Goal: Information Seeking & Learning: Learn about a topic

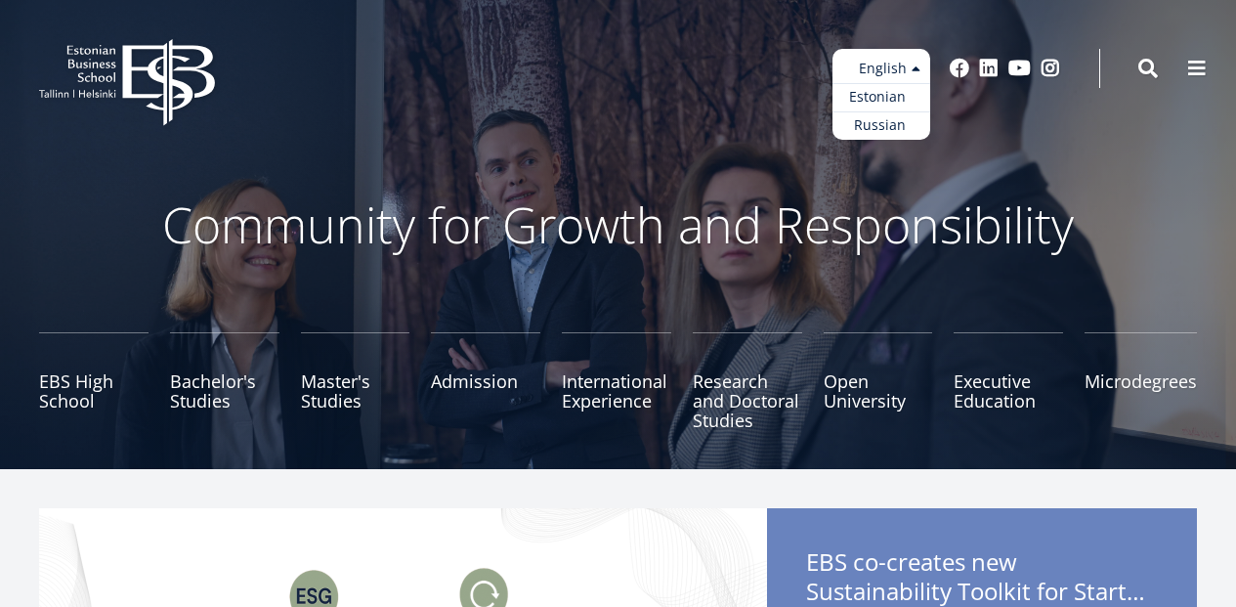
click at [887, 97] on link "Estonian" at bounding box center [881, 97] width 98 height 28
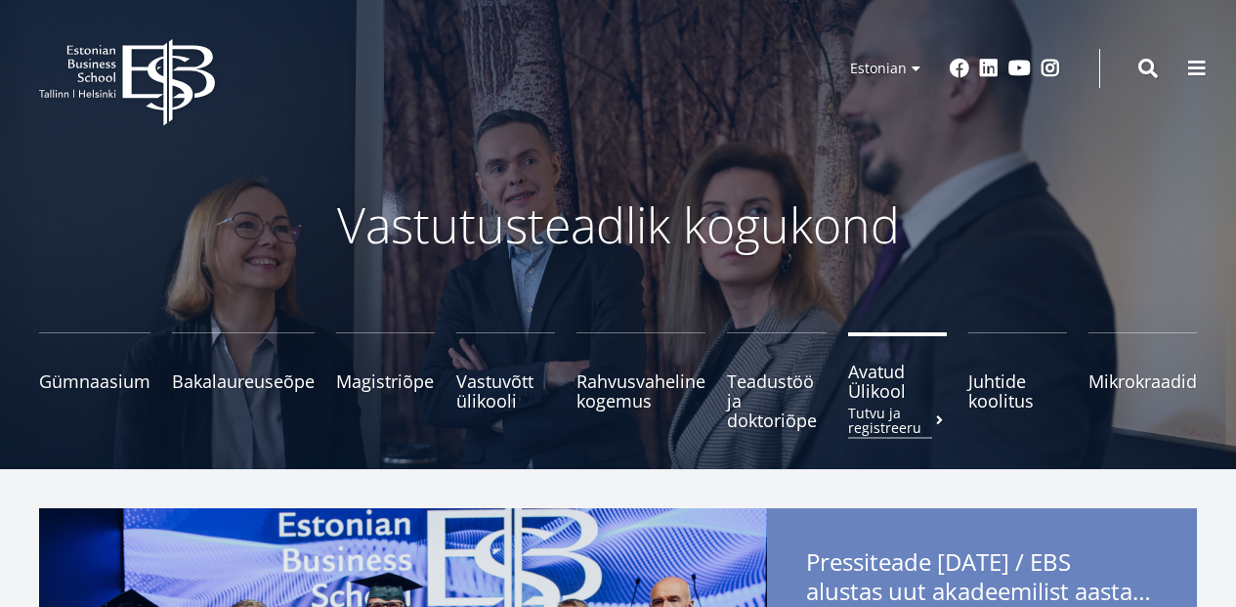
click at [867, 389] on span "Avatud Ülikool Tutvu ja registreeru" at bounding box center [897, 380] width 99 height 39
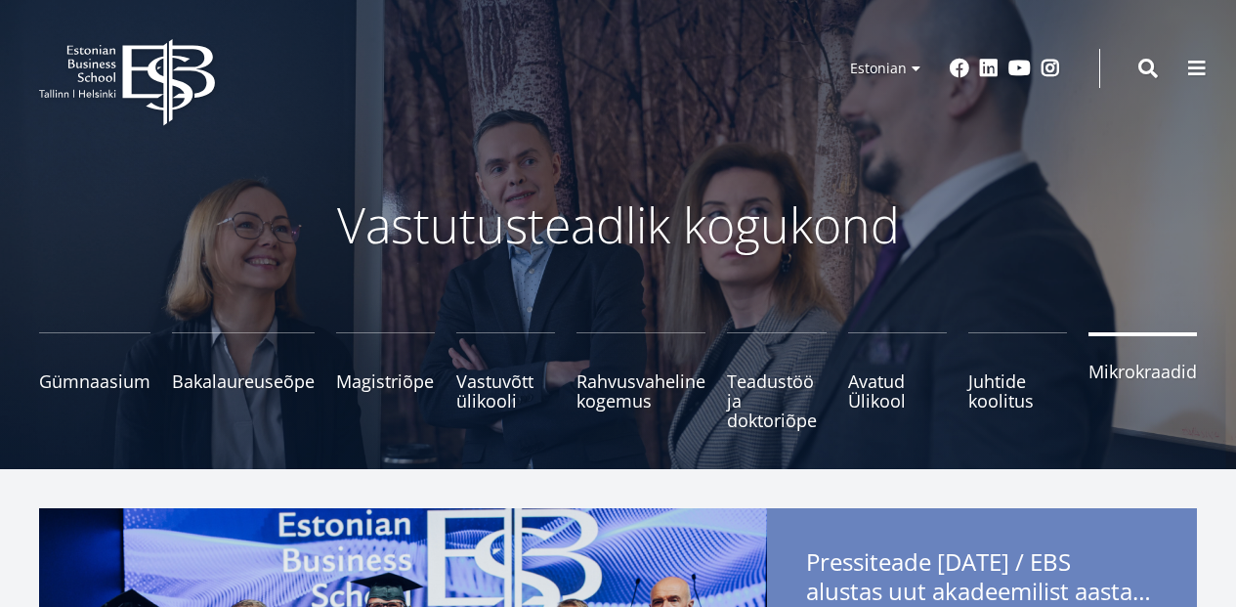
click at [1140, 365] on span "Mikrokraadid" at bounding box center [1142, 371] width 108 height 20
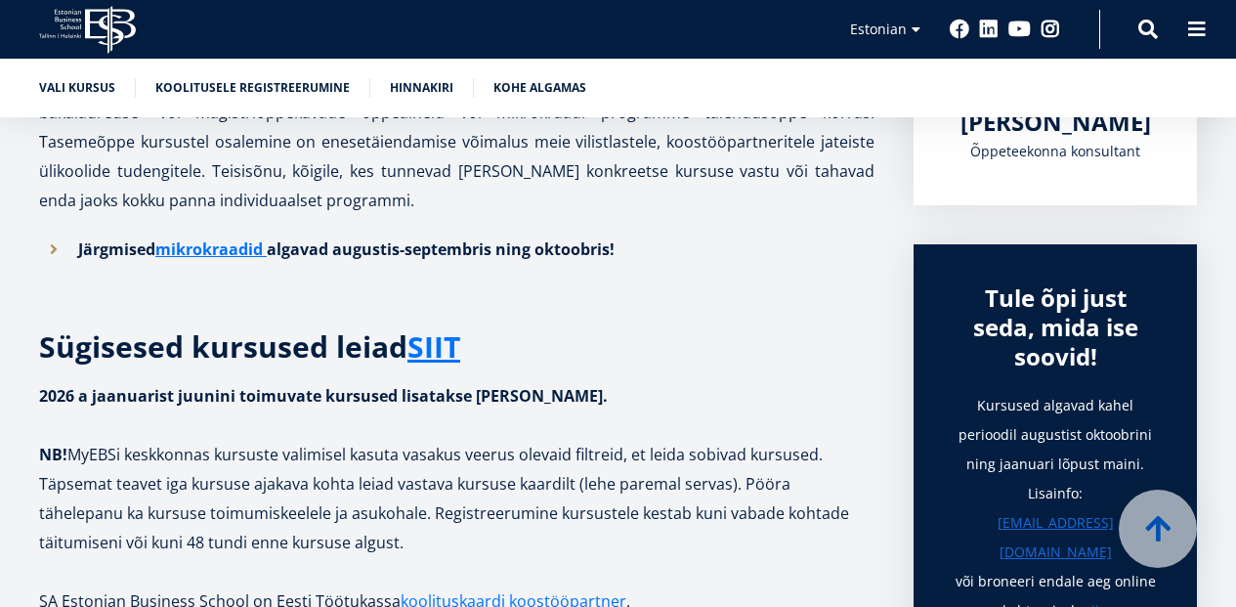
scroll to position [509, 0]
click at [445, 345] on link "SIIT" at bounding box center [433, 345] width 53 height 29
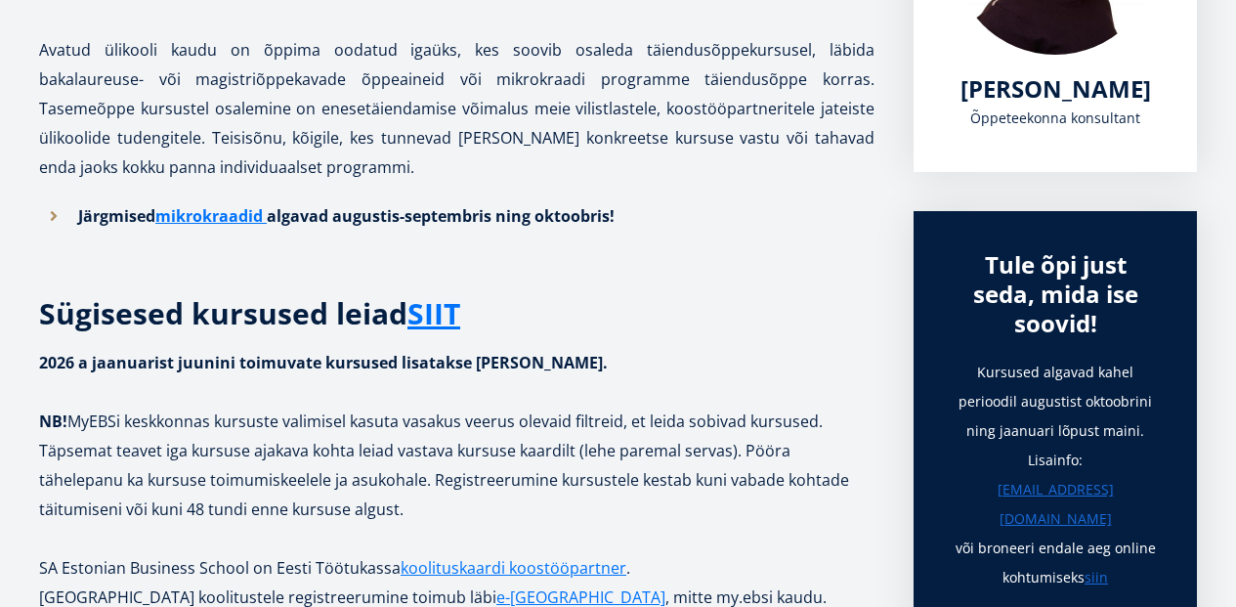
scroll to position [0, 0]
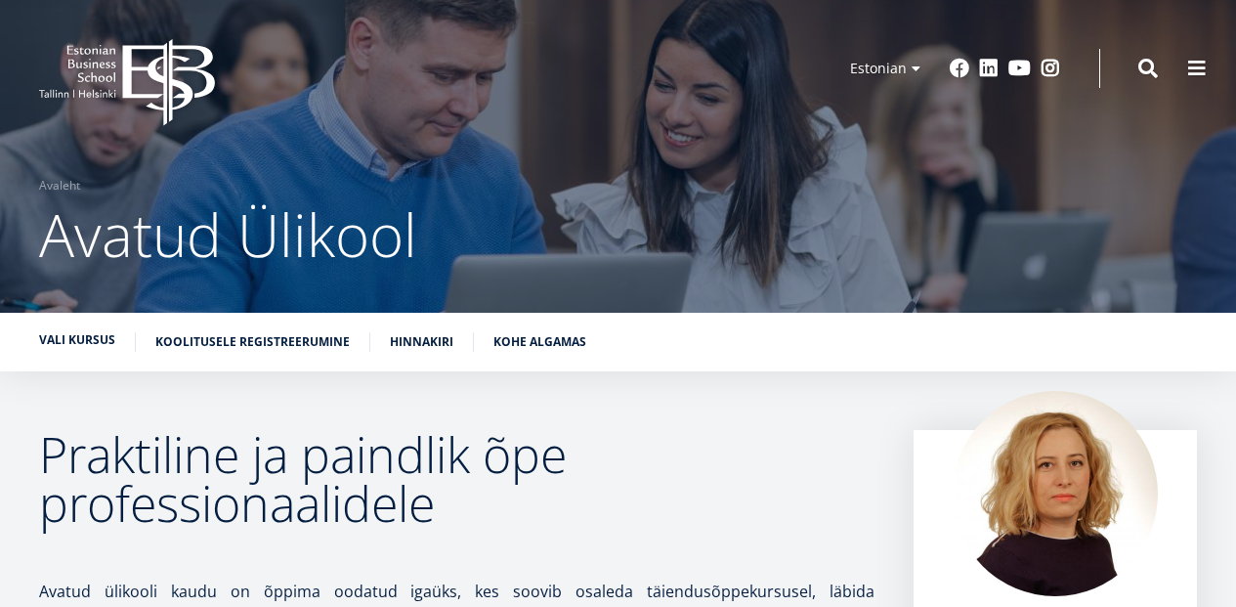
click at [104, 337] on link "Vali kursus" at bounding box center [77, 340] width 76 height 20
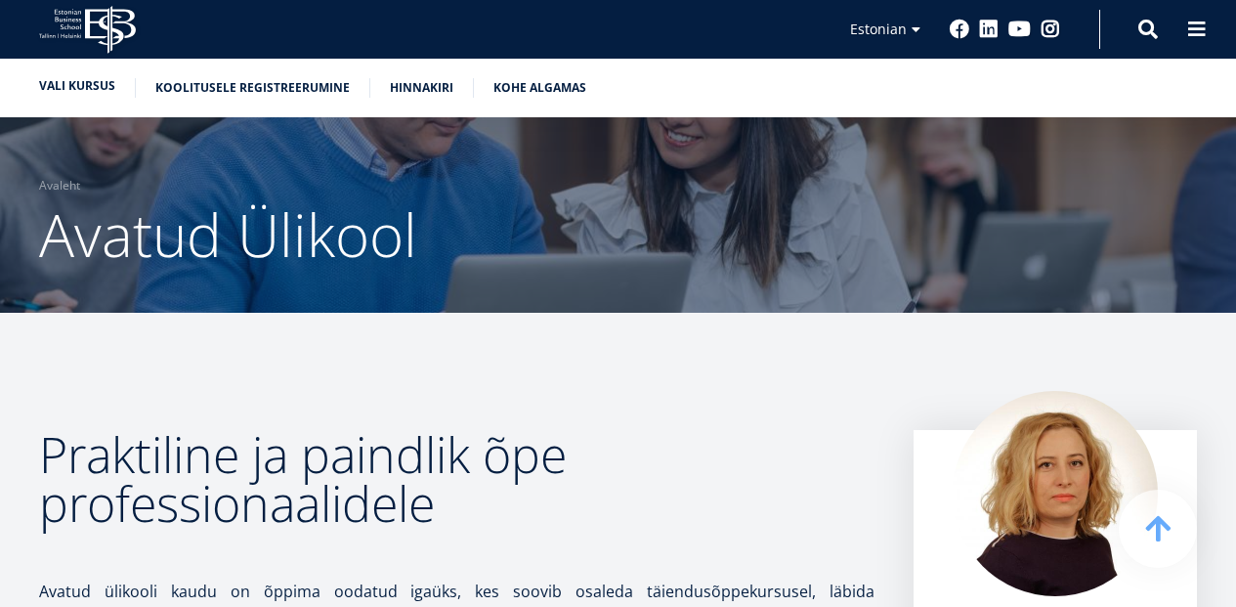
scroll to position [655, 0]
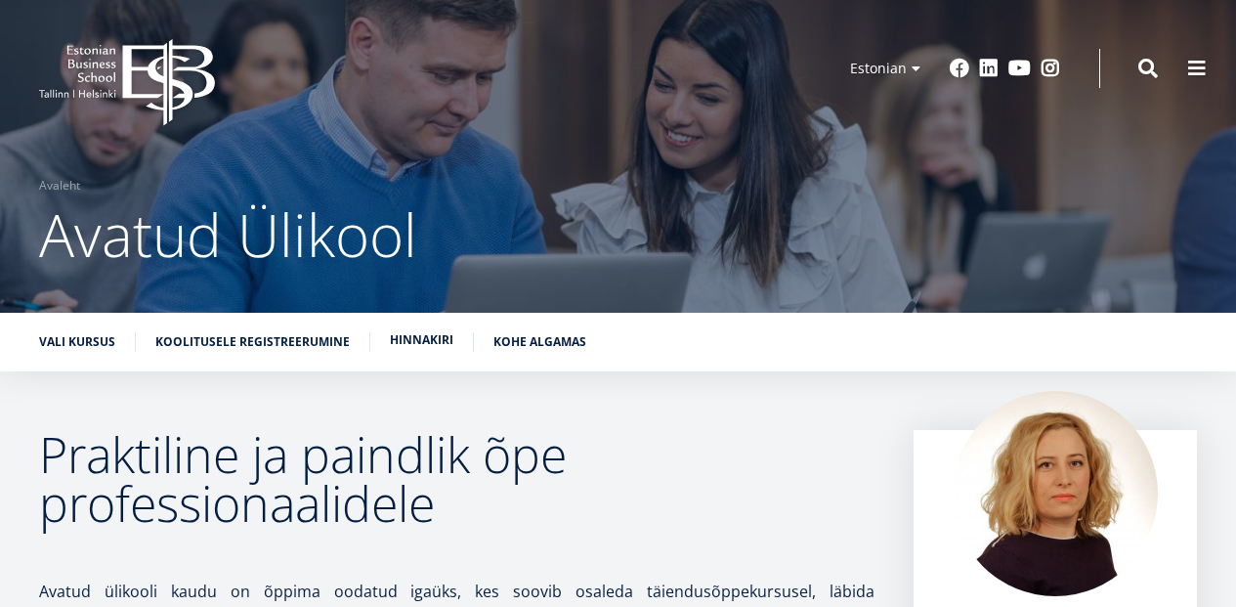
click at [433, 345] on link "Hinnakiri" at bounding box center [421, 340] width 63 height 20
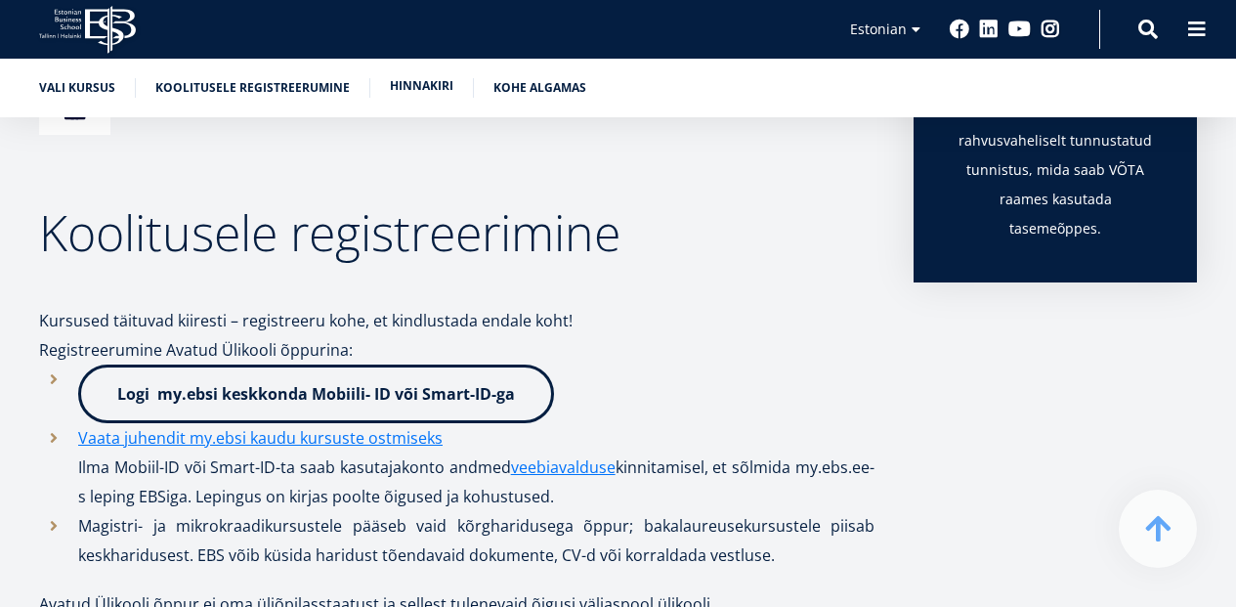
scroll to position [1442, 0]
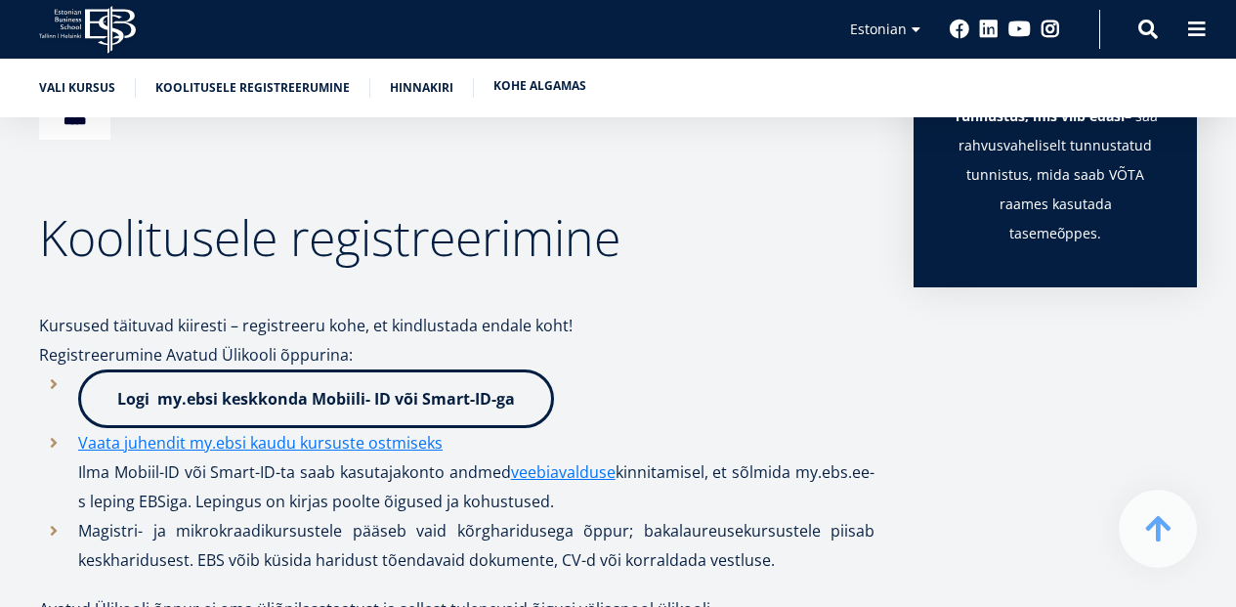
click at [556, 86] on link "Kohe algamas" at bounding box center [539, 86] width 93 height 20
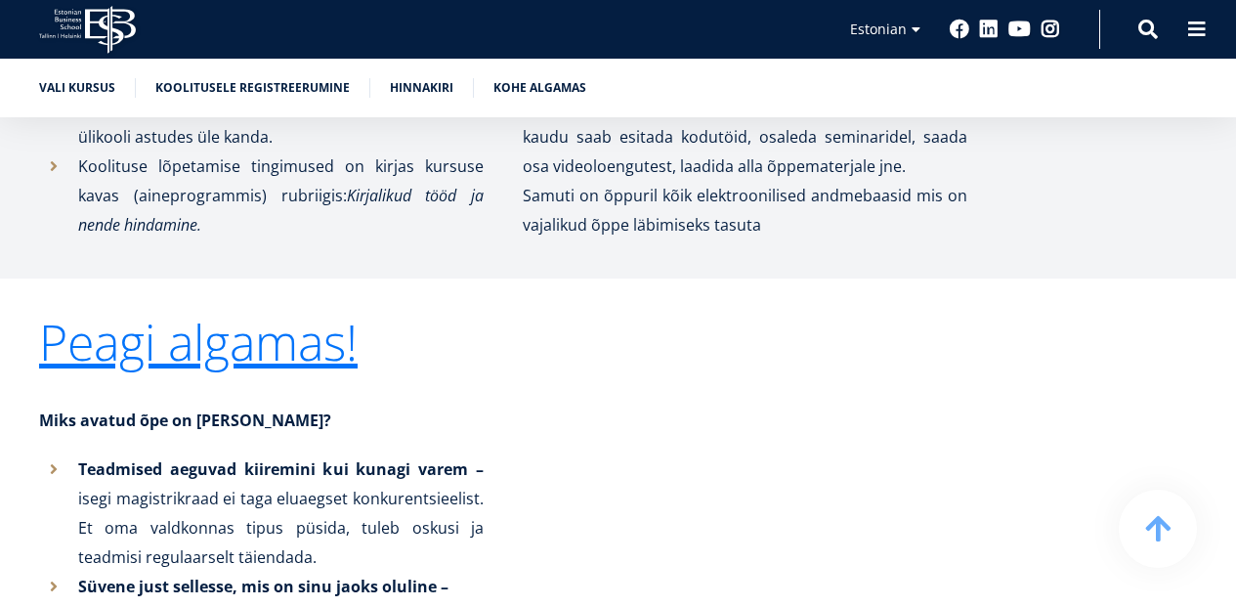
scroll to position [3866, 0]
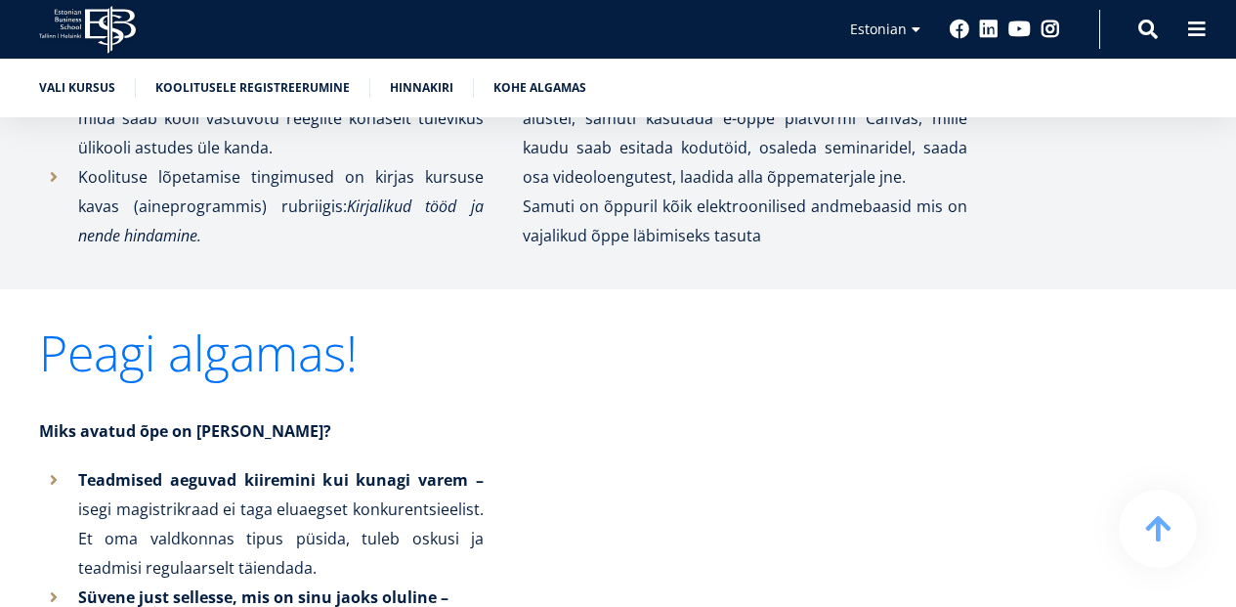
click at [81, 351] on link "Peagi algamas!" at bounding box center [198, 352] width 318 height 49
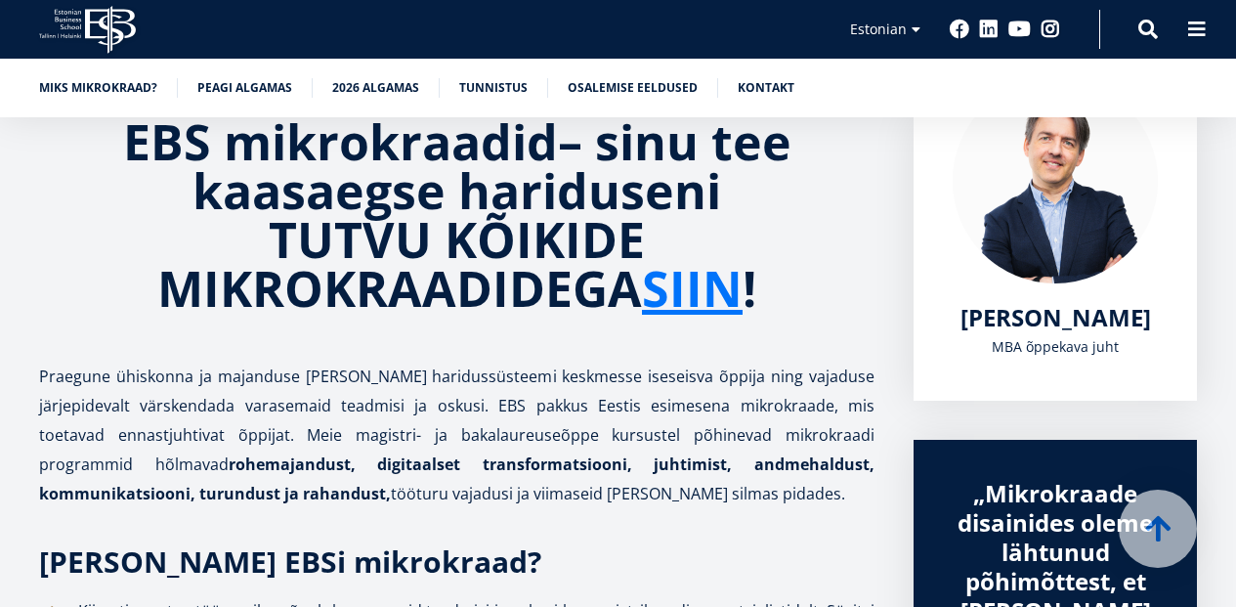
scroll to position [317, 0]
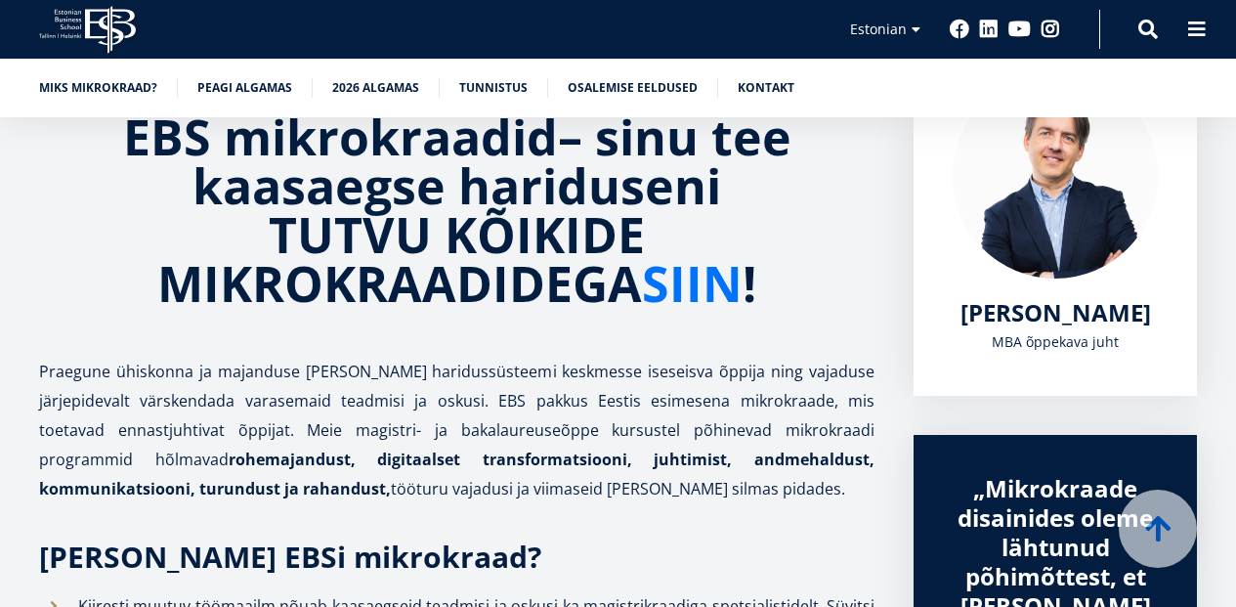
click at [710, 290] on link "SIIN" at bounding box center [692, 283] width 101 height 49
